Goal: Task Accomplishment & Management: Manage account settings

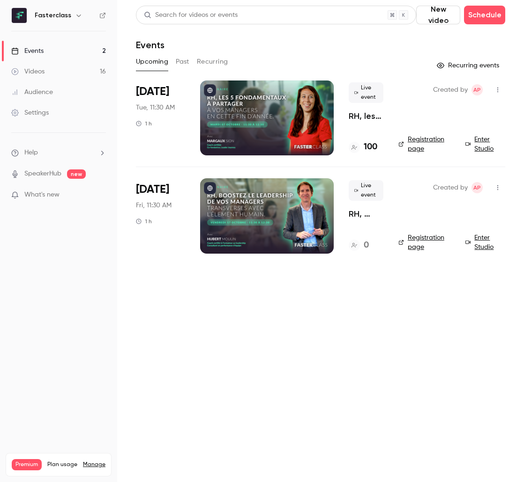
click at [363, 117] on p "RH, les 5 fondamentaux à partager à vos managers en cette fin d’année." at bounding box center [366, 116] width 35 height 11
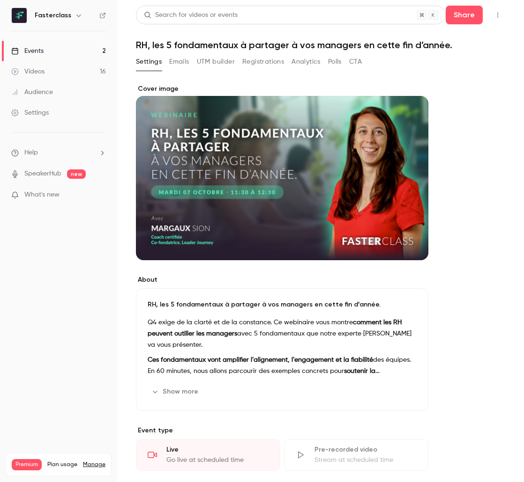
click at [184, 58] on button "Emails" at bounding box center [179, 61] width 20 height 15
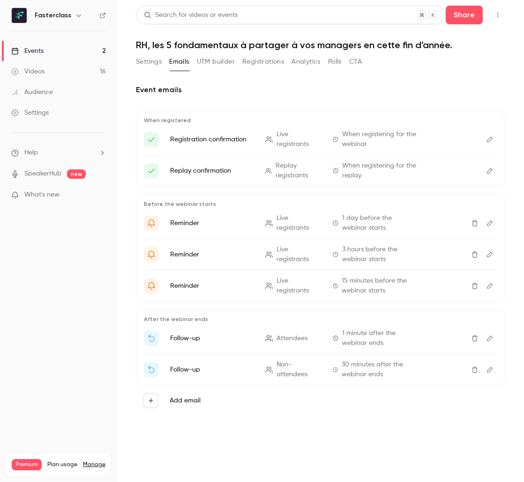
click at [268, 55] on button "Registrations" at bounding box center [263, 61] width 42 height 15
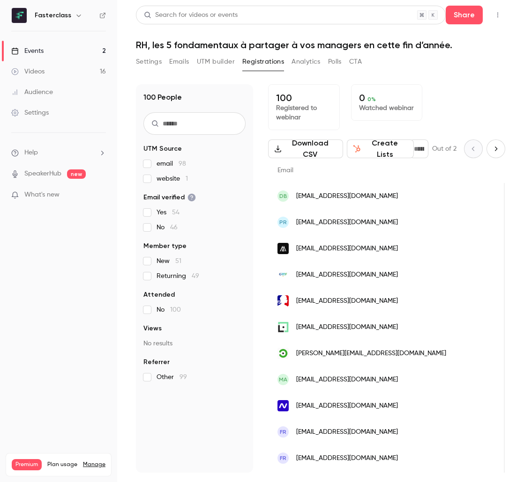
scroll to position [0, 450]
